Goal: Communication & Community: Answer question/provide support

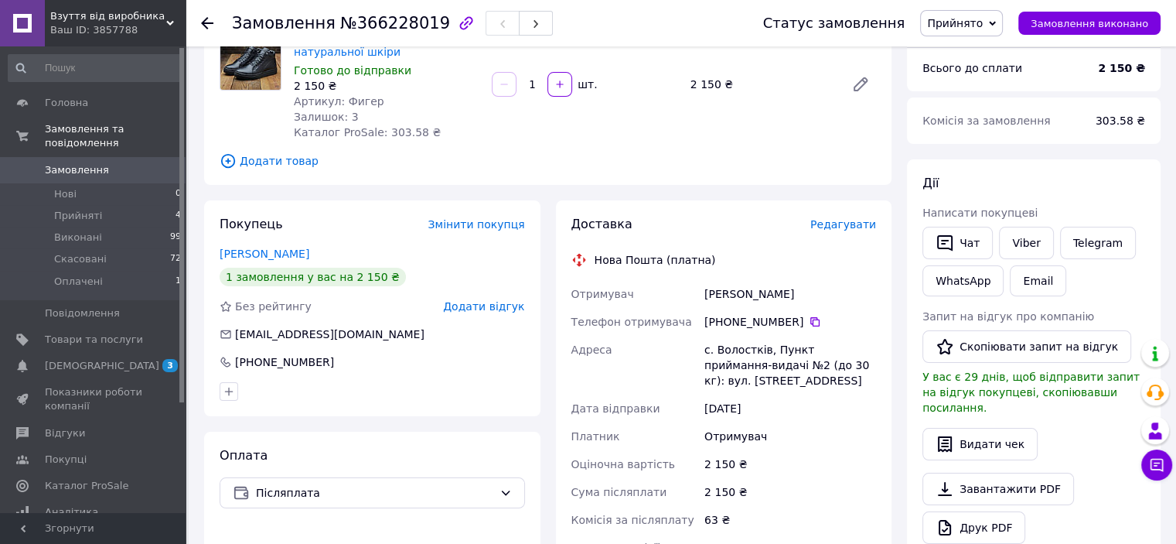
scroll to position [77, 0]
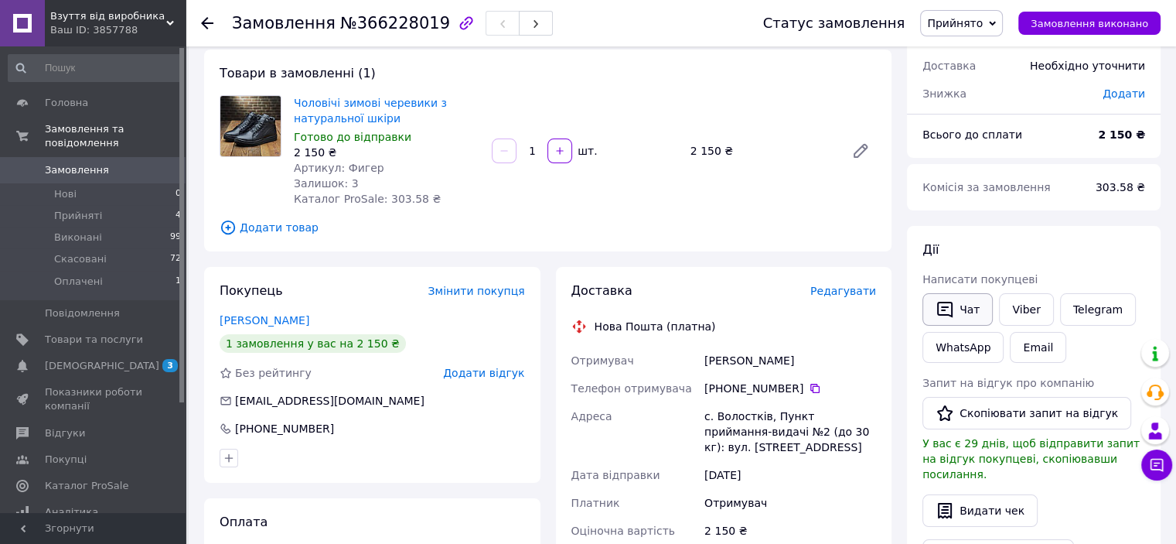
click at [973, 308] on button "Чат" at bounding box center [958, 309] width 70 height 32
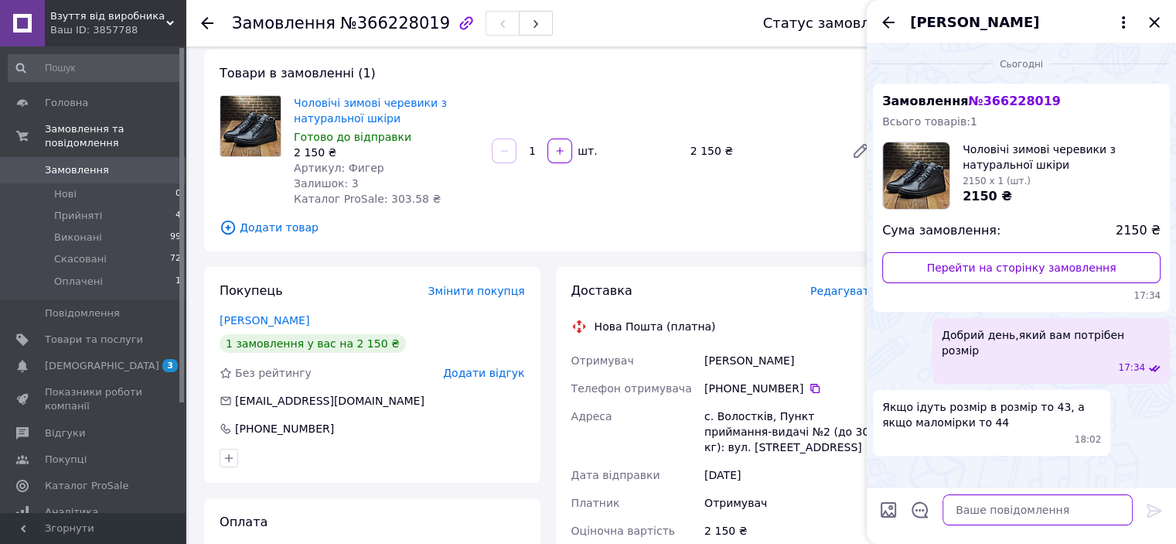
click at [991, 515] on textarea at bounding box center [1038, 509] width 190 height 31
click at [795, 86] on div "Товари в замовленні (1) Чоловічі зимові черевики з натуральної шкіри Готово до …" at bounding box center [548, 150] width 688 height 202
click at [999, 509] on textarea "Ідуть розмір в" at bounding box center [1022, 509] width 221 height 31
click at [931, 505] on textarea "Ідуть розмір в розмір .тобто 43р. зробіть предоплату на номер" at bounding box center [1022, 502] width 221 height 46
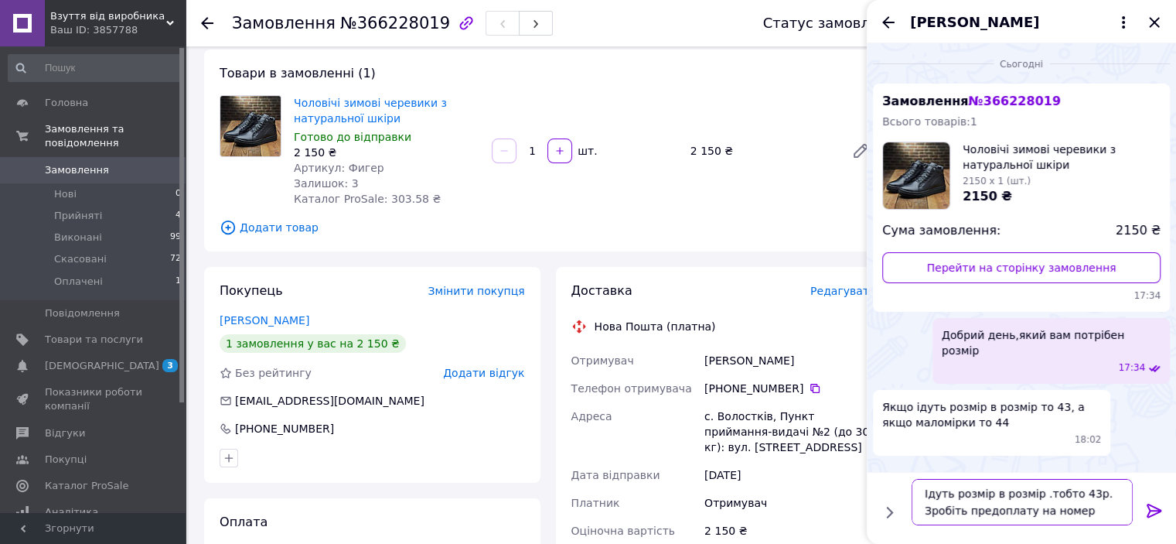
drag, startPoint x: 965, startPoint y: 510, endPoint x: 961, endPoint y: 492, distance: 18.2
click at [965, 509] on textarea "Ідуть розмір в розмір .тобто 43р. Зробіть предоплату на номер" at bounding box center [1022, 502] width 221 height 46
click at [958, 504] on textarea "Ідуть розмір в розмір .тобто 43р. Зробіть будь ласка предоплату на номер" at bounding box center [1022, 493] width 221 height 63
click at [1083, 488] on textarea "Ідуть розмір в розмір .тобто 43р. Зробіть будь ласка предоплату на номер" at bounding box center [1022, 493] width 221 height 63
click at [997, 504] on textarea "Ідуть розмір в розмір .тобто 43р. Зробіть будь ласка предоплату 150 грн на номер" at bounding box center [1022, 493] width 221 height 63
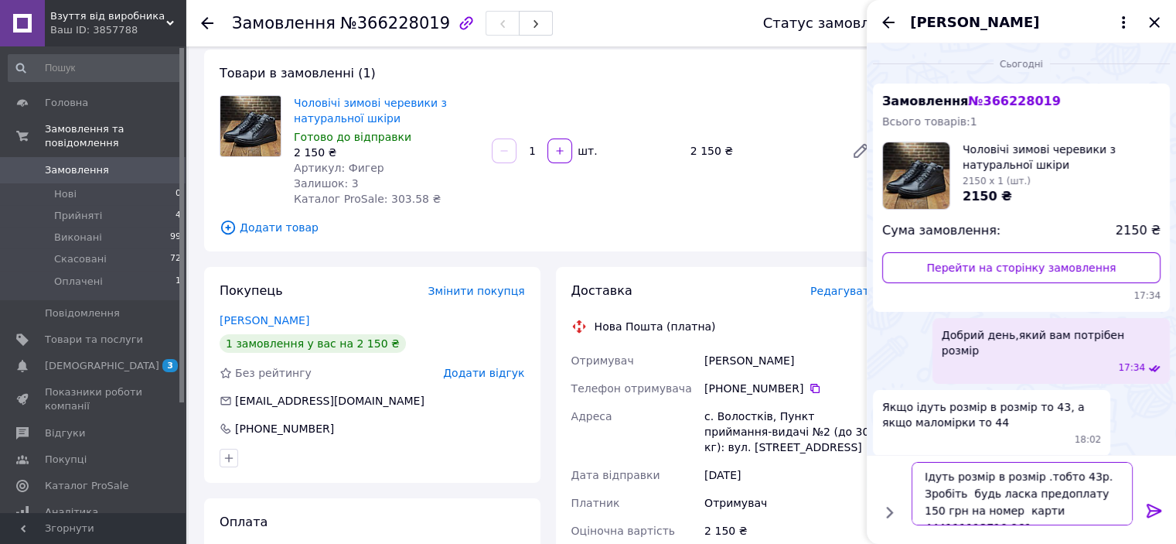
scroll to position [10, 0]
click at [972, 517] on textarea "Ідуть розмір в розмір .тобто 43р. Зробіть будь ласка предоплату 150 грн на номе…" at bounding box center [1022, 493] width 221 height 63
type textarea "Ідуть розмір в розмір .тобто 43р. Зробіть будь ласка предоплату 150 грн на номе…"
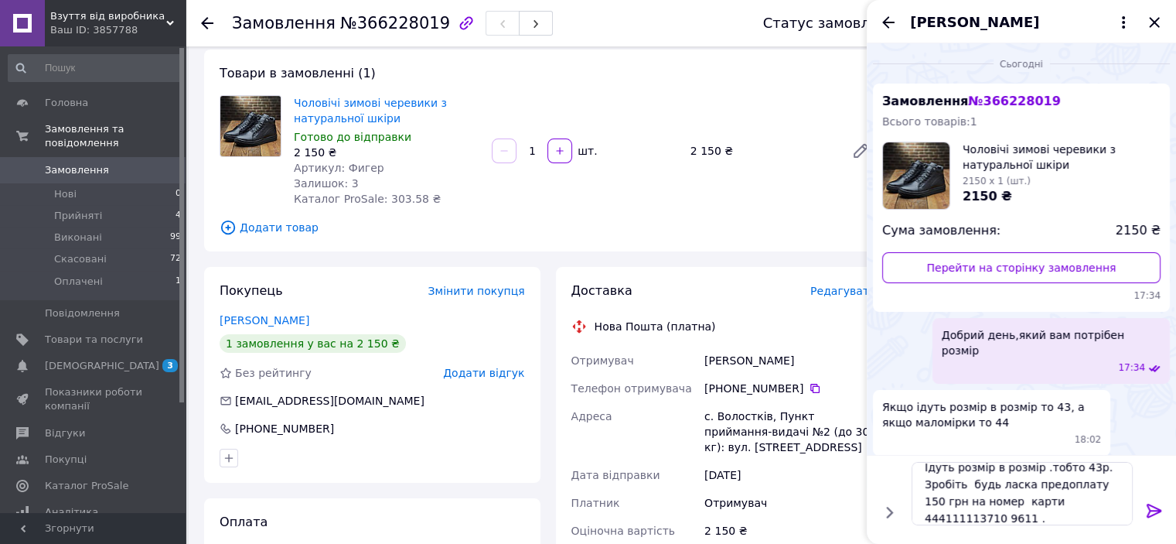
click at [1154, 510] on icon at bounding box center [1154, 511] width 15 height 14
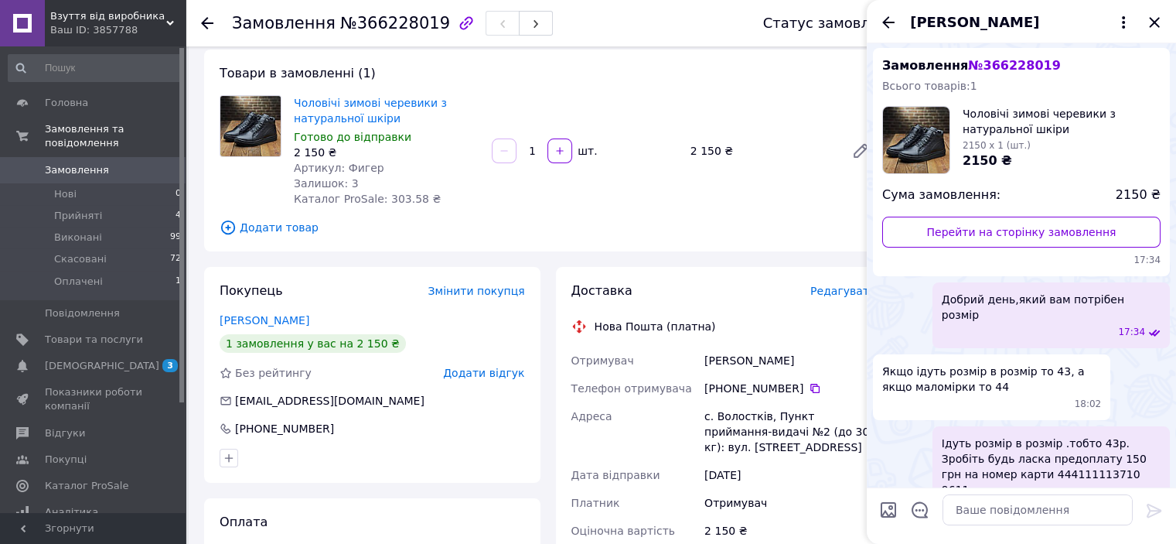
scroll to position [46, 0]
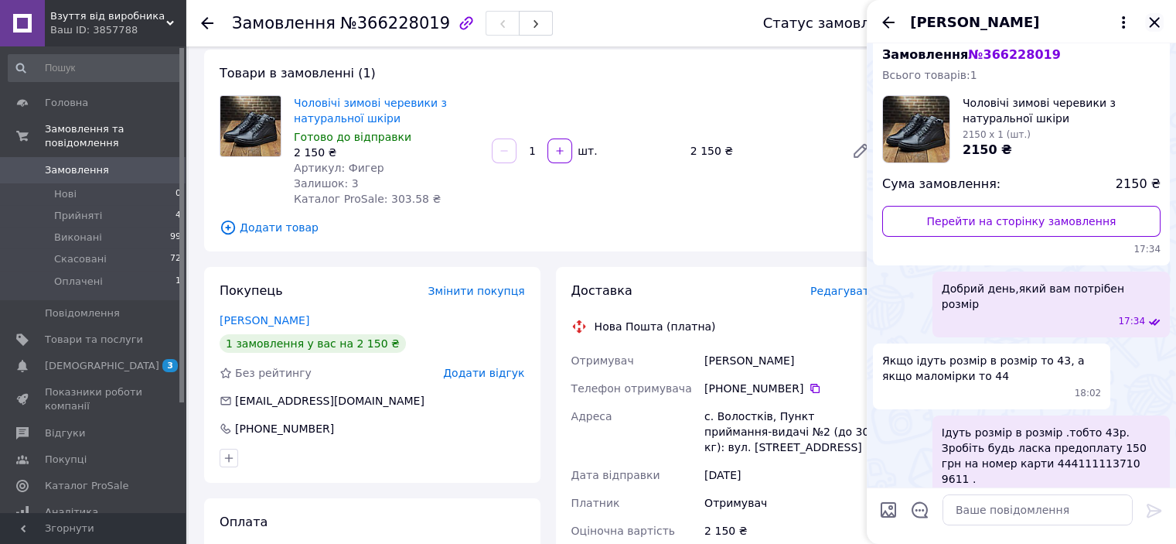
click at [1157, 23] on icon "Закрити" at bounding box center [1154, 22] width 19 height 19
